Goal: Task Accomplishment & Management: Manage account settings

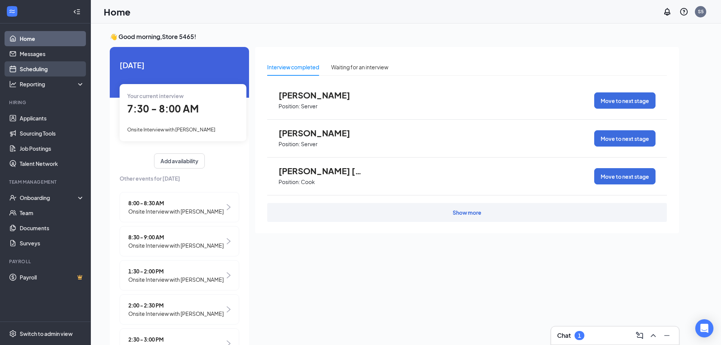
click at [35, 70] on link "Scheduling" at bounding box center [52, 68] width 65 height 15
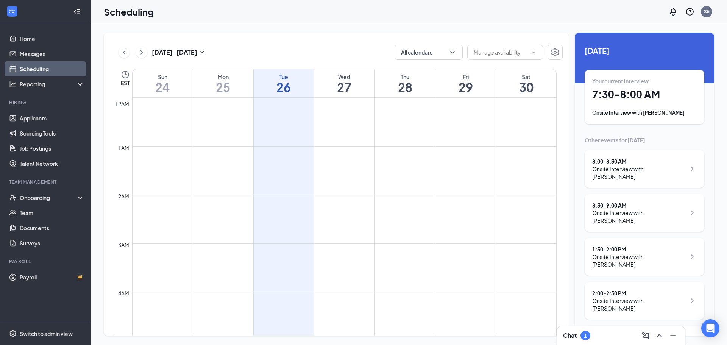
scroll to position [372, 0]
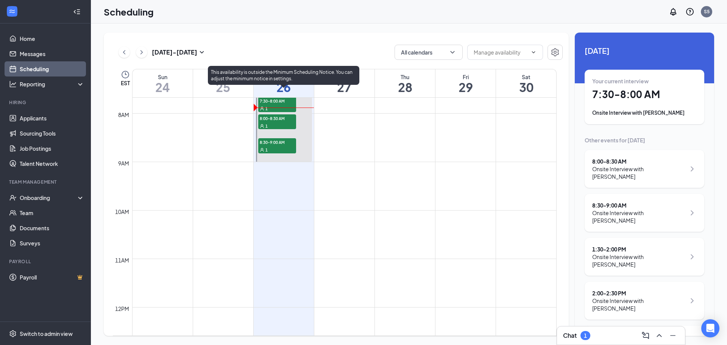
click at [275, 104] on span "7:30-8:00 AM" at bounding box center [277, 101] width 38 height 8
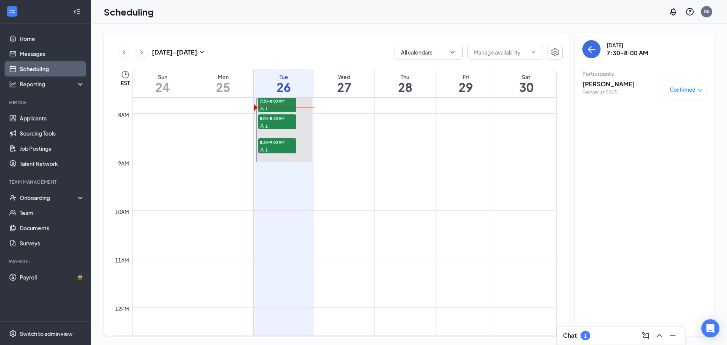
click at [680, 91] on span "Confirmed" at bounding box center [683, 90] width 26 height 8
click at [649, 139] on span "Mark as no-show" at bounding box center [664, 140] width 42 height 8
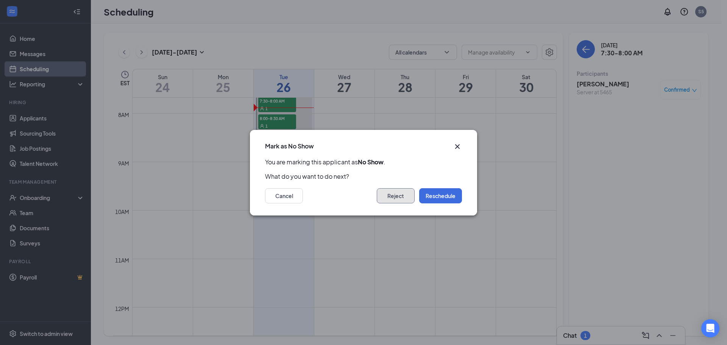
click at [391, 197] on button "Reject" at bounding box center [396, 195] width 38 height 15
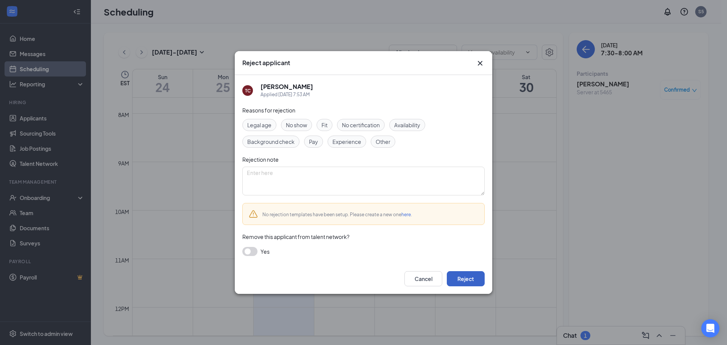
click at [466, 278] on button "Reject" at bounding box center [466, 278] width 38 height 15
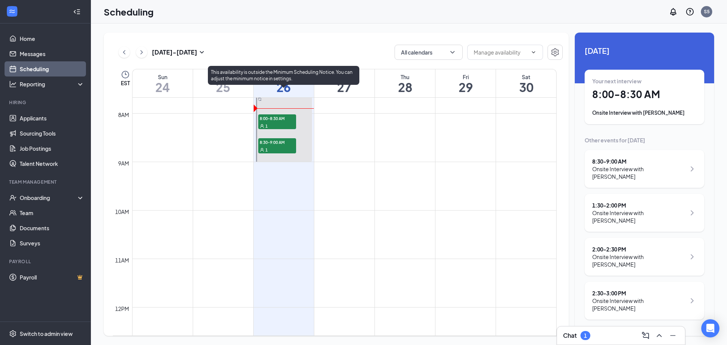
click at [271, 122] on div "1" at bounding box center [277, 126] width 38 height 8
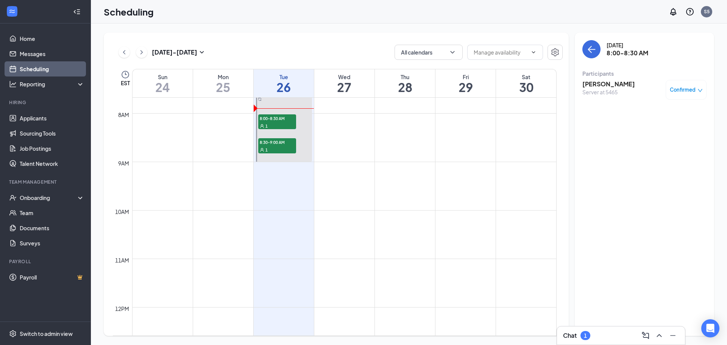
click at [608, 82] on h3 "[PERSON_NAME]" at bounding box center [608, 84] width 53 height 8
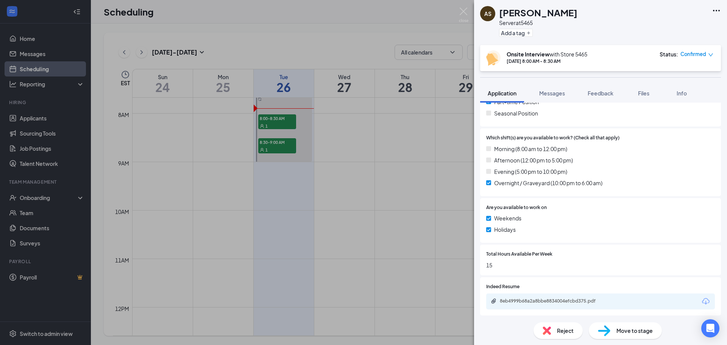
scroll to position [264, 0]
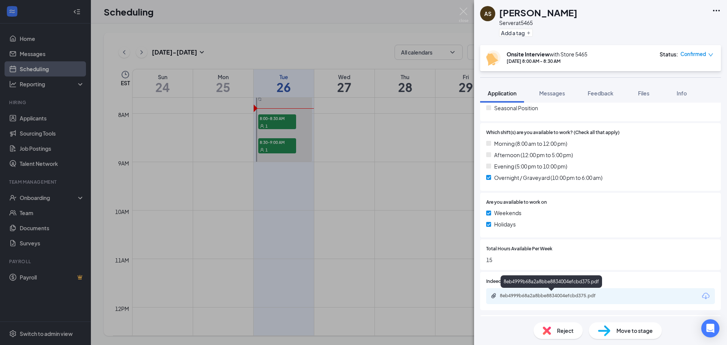
click at [564, 297] on div "8eb4999b68a2a8bbe8834004efcbd375.pdf" at bounding box center [553, 296] width 106 height 6
click at [460, 13] on img at bounding box center [463, 15] width 9 height 15
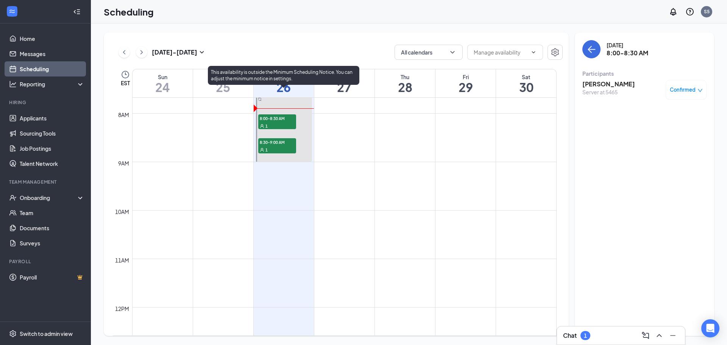
click at [280, 145] on span "8:30-9:00 AM" at bounding box center [277, 142] width 38 height 8
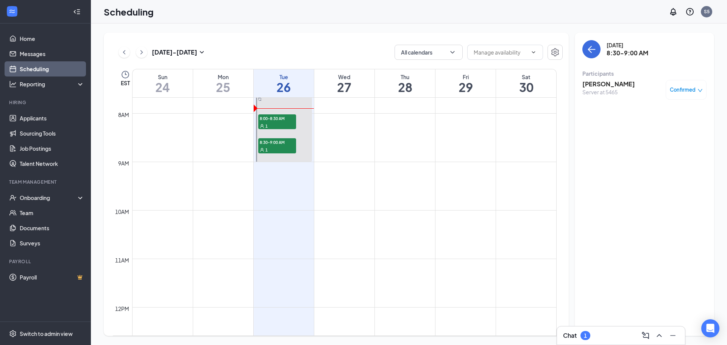
click at [599, 85] on h3 "[PERSON_NAME]" at bounding box center [608, 84] width 53 height 8
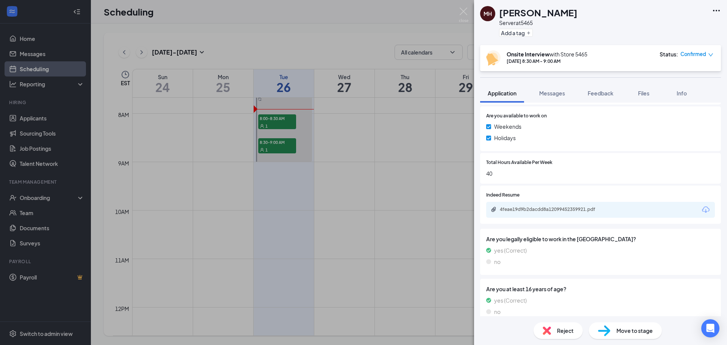
scroll to position [340, 0]
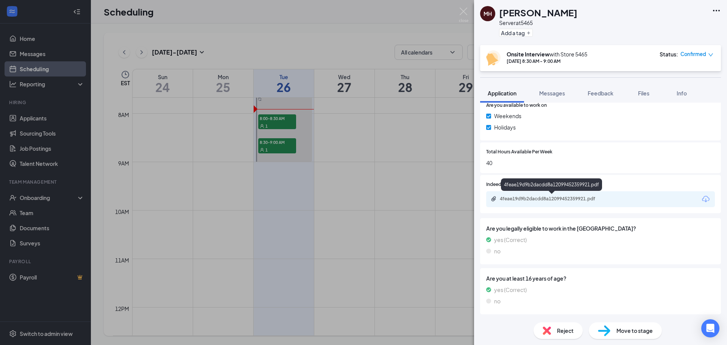
click at [540, 199] on div "4feae19d9b2dacdd8a12099452359921.pdf" at bounding box center [553, 199] width 106 height 6
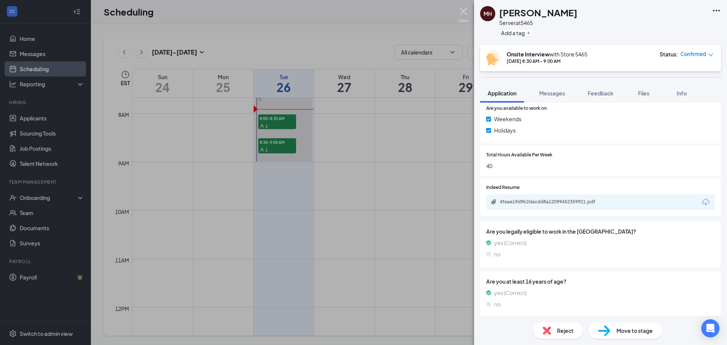
click at [467, 14] on img at bounding box center [463, 15] width 9 height 15
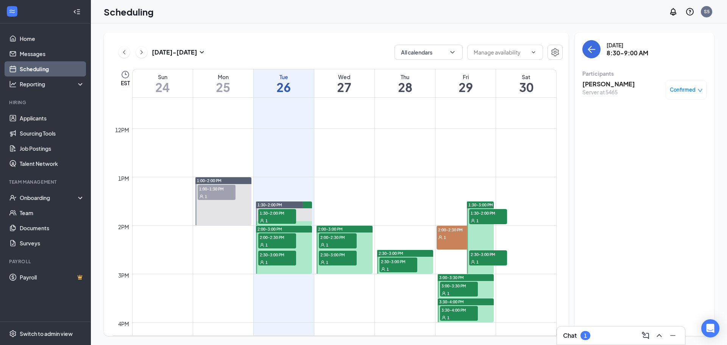
scroll to position [616, 0]
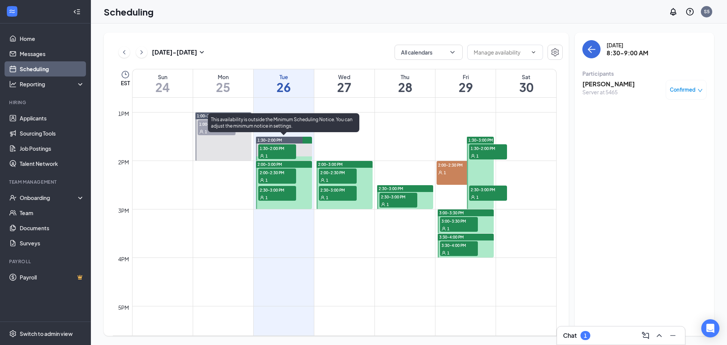
click at [273, 150] on span "1:30-2:00 PM" at bounding box center [277, 148] width 38 height 8
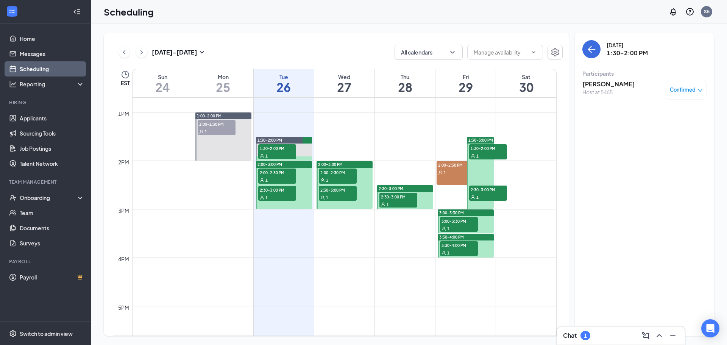
click at [604, 84] on h3 "[PERSON_NAME]" at bounding box center [608, 84] width 53 height 8
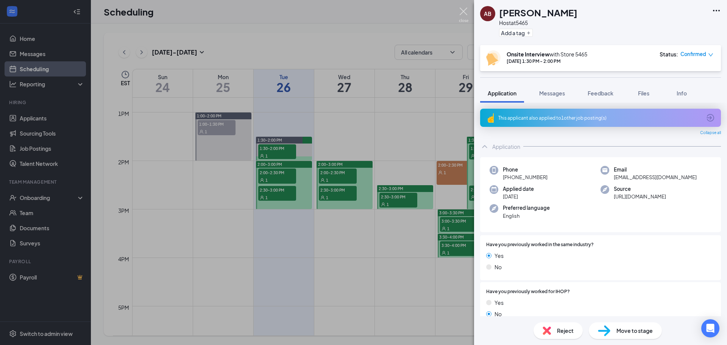
click at [462, 12] on img at bounding box center [463, 15] width 9 height 15
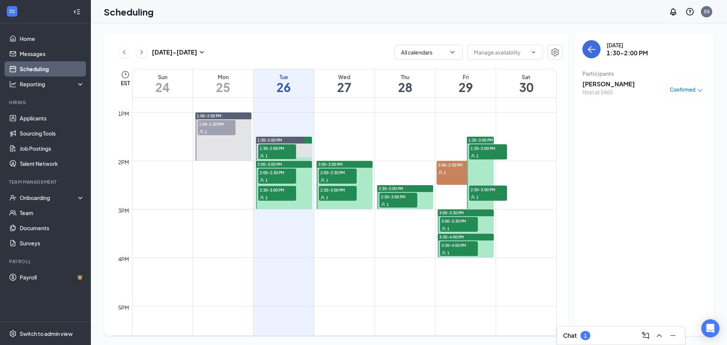
click at [269, 175] on span "2:00-2:30 PM" at bounding box center [277, 173] width 38 height 8
click at [616, 84] on h3 "[PERSON_NAME]" at bounding box center [608, 84] width 53 height 8
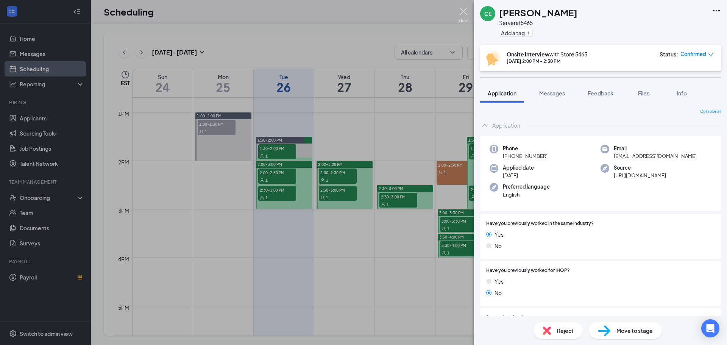
click at [463, 11] on img at bounding box center [463, 15] width 9 height 15
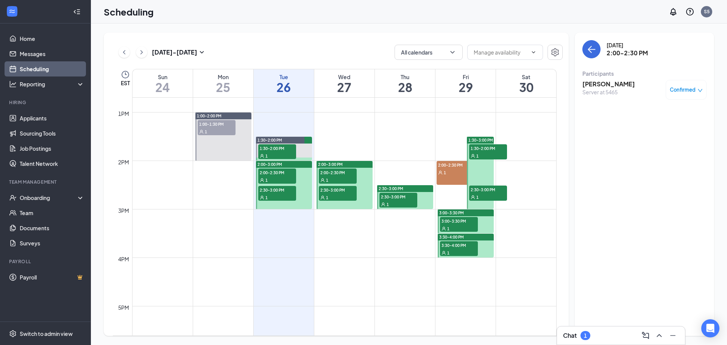
click at [268, 192] on span "2:30-3:00 PM" at bounding box center [277, 190] width 38 height 8
click at [604, 83] on h3 "[PERSON_NAME]" at bounding box center [608, 84] width 53 height 8
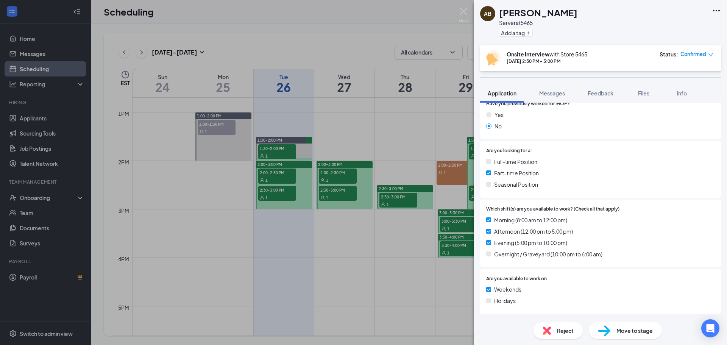
scroll to position [193, 0]
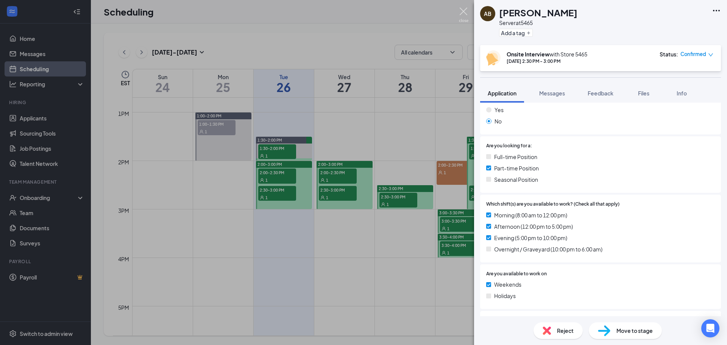
click at [462, 10] on img at bounding box center [463, 15] width 9 height 15
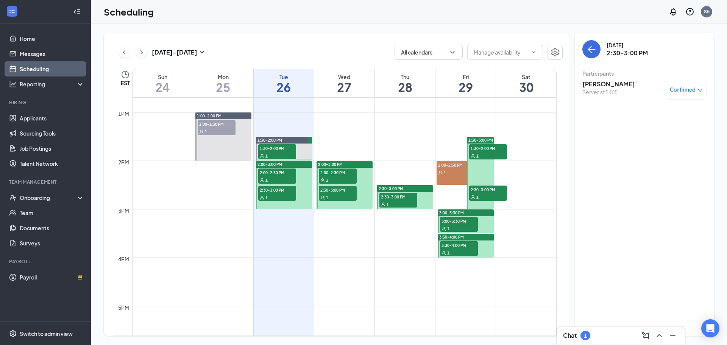
click at [279, 191] on span "2:30-3:00 PM" at bounding box center [277, 190] width 38 height 8
